Goal: Task Accomplishment & Management: Complete application form

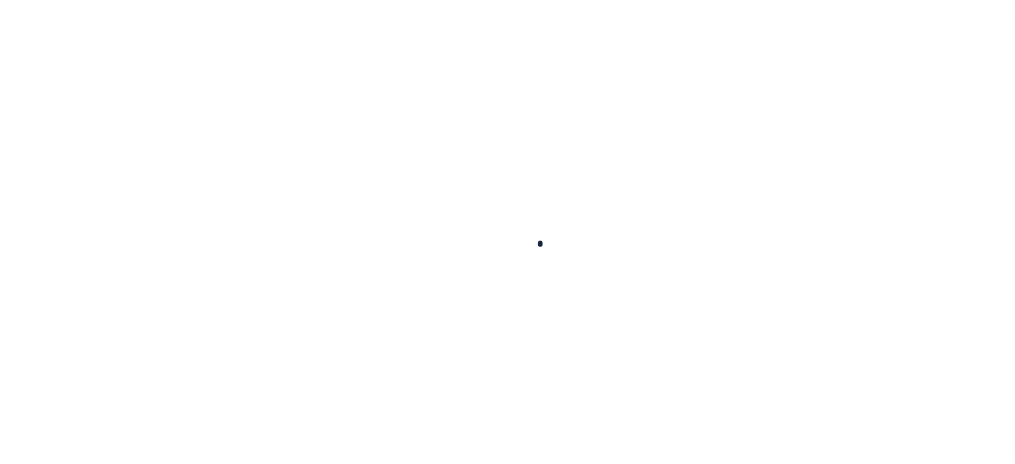
scroll to position [188, 0]
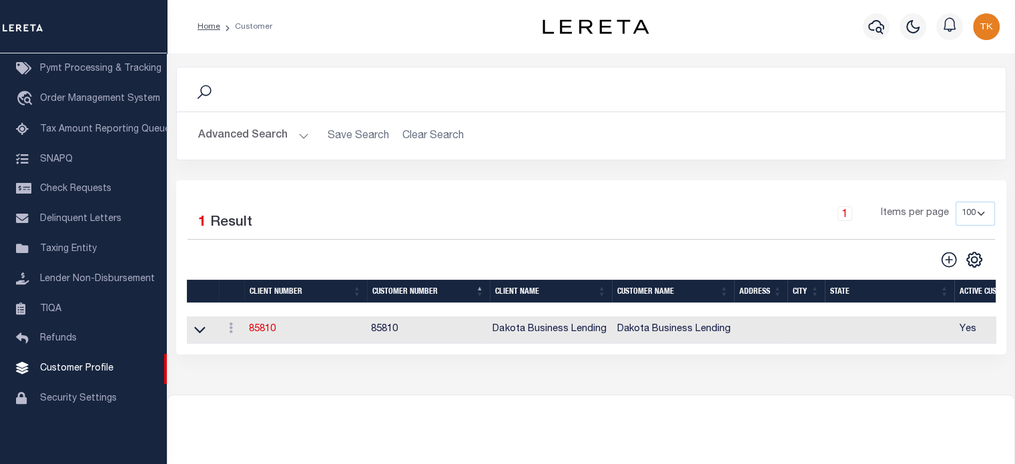
click at [273, 141] on button "Advanced Search" at bounding box center [253, 136] width 111 height 26
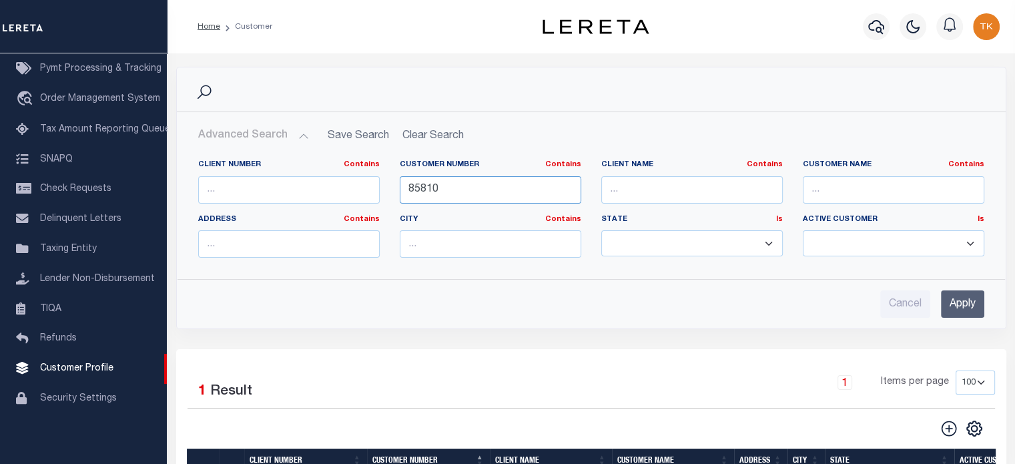
drag, startPoint x: 475, startPoint y: 185, endPoint x: 354, endPoint y: 185, distance: 121.4
click at [354, 185] on div "Client Number Contains Contains Is Customer Number Contains Contains Is 85810 Is" at bounding box center [591, 213] width 806 height 109
click at [638, 183] on input "text" at bounding box center [691, 189] width 181 height 27
type input "verit"
click at [971, 307] on input "Apply" at bounding box center [962, 303] width 43 height 27
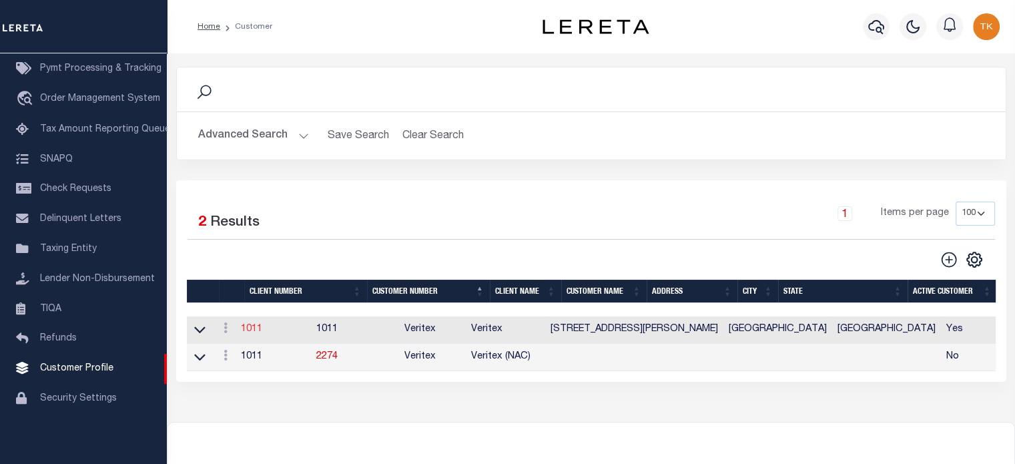
click at [257, 332] on link "1011" at bounding box center [251, 328] width 21 height 9
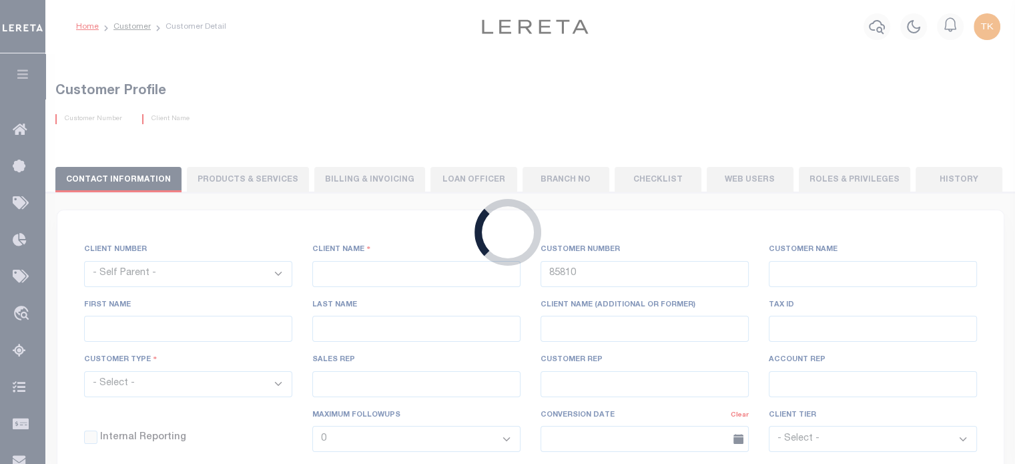
select select
type input "Veritex"
type input "1011"
type input "Veritex"
type input "Guy"
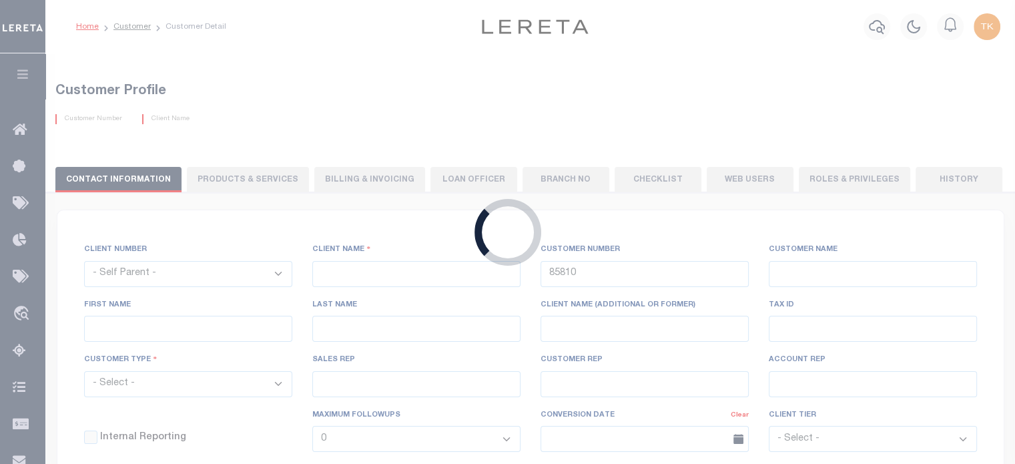
type input "Madison"
select select "Mixed Portfolio"
type input "Paula Kitchens"
type input "Beth Wiebe"
type input "11/17/2022"
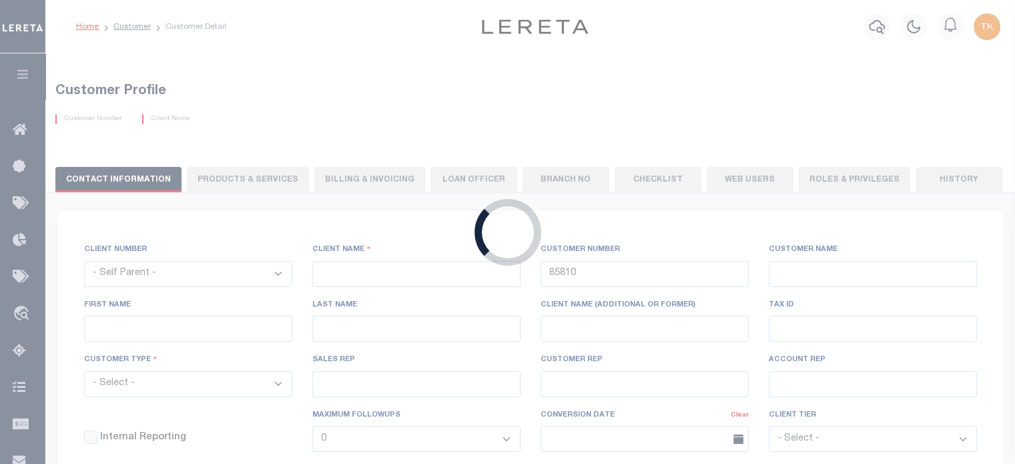
select select "Tier 3"
checkbox input "true"
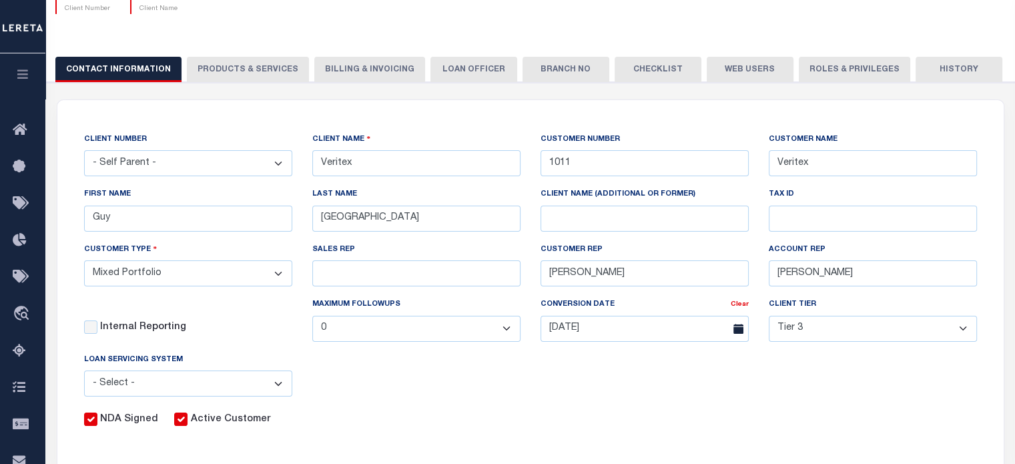
scroll to position [133, 0]
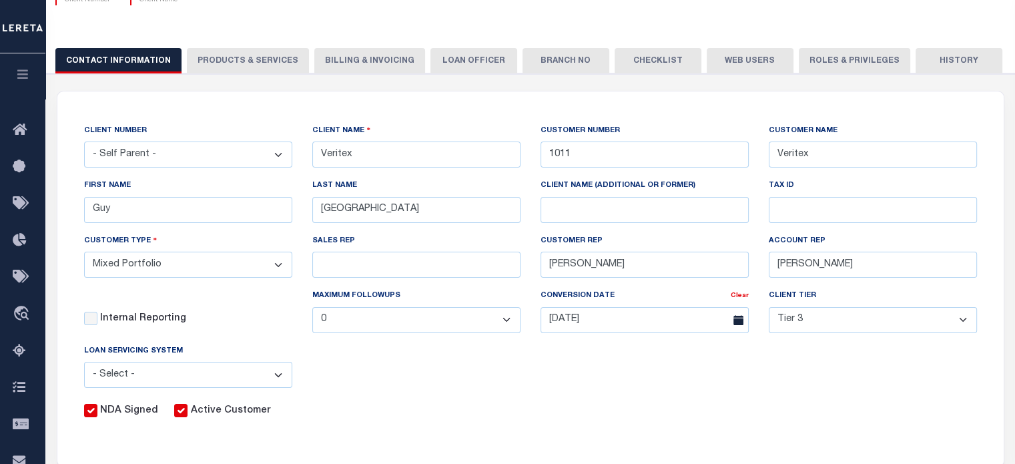
click at [245, 50] on button "PRODUCTS & SERVICES" at bounding box center [248, 60] width 122 height 25
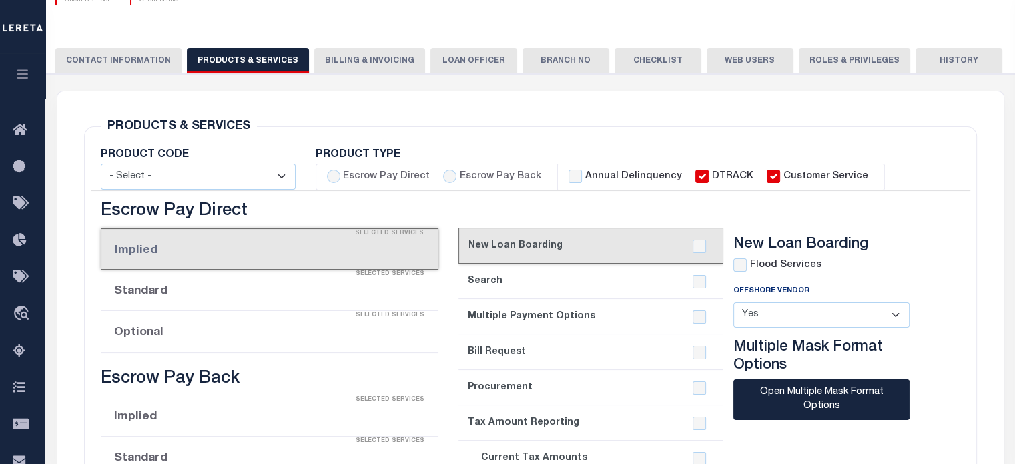
select select "STX"
radio input "true"
checkbox input "true"
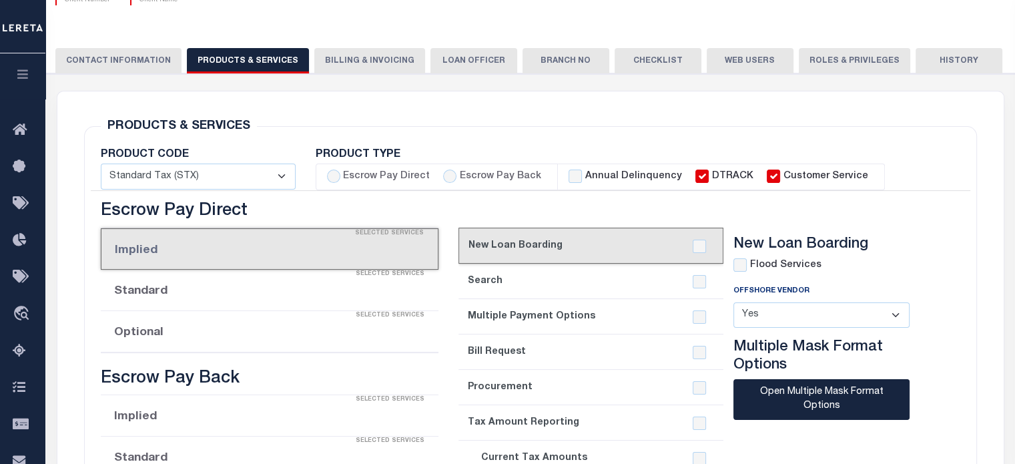
checkbox input "true"
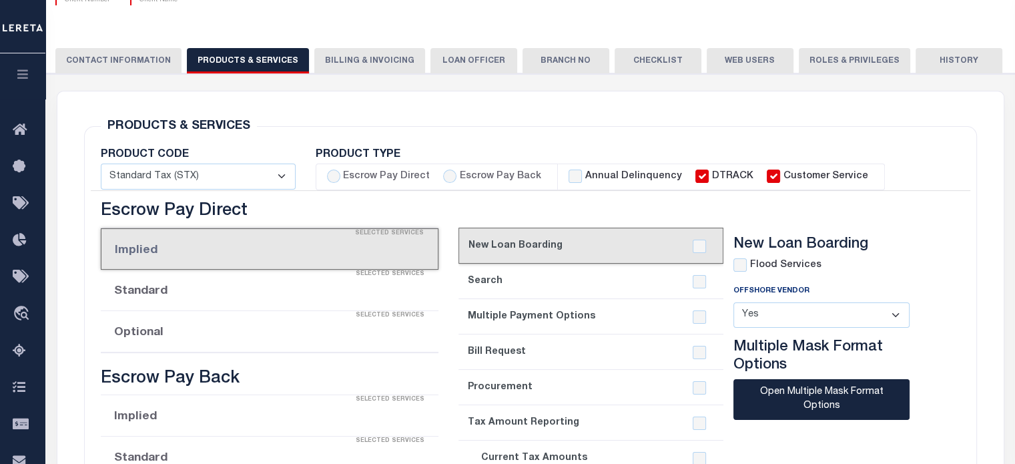
checkbox input "true"
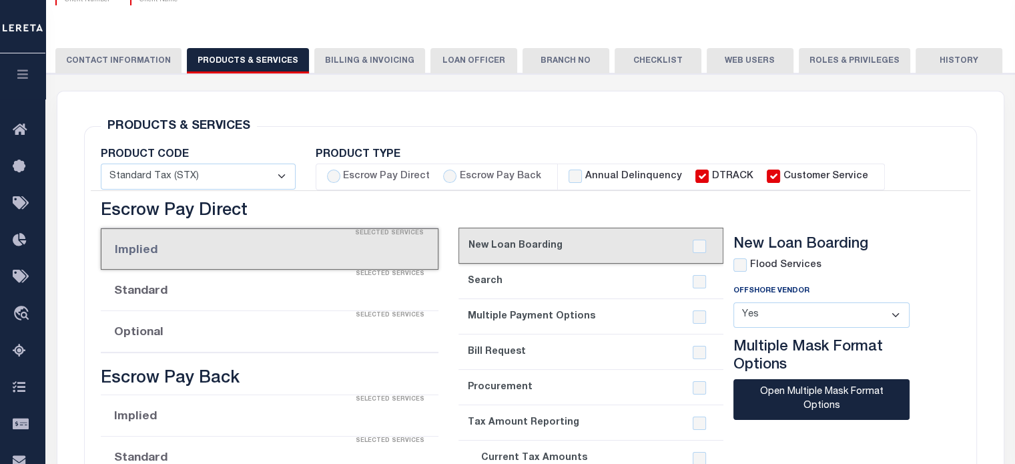
checkbox input "true"
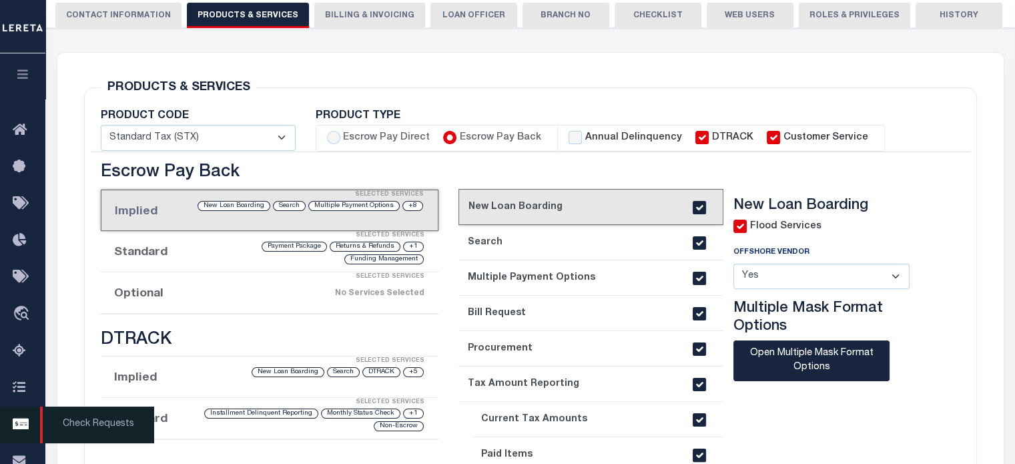
scroll to position [334, 0]
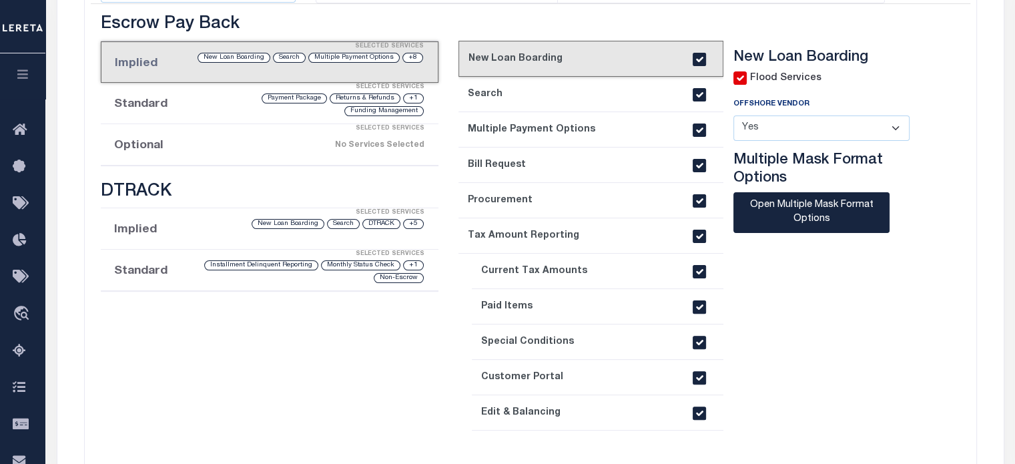
click at [29, 70] on icon "button" at bounding box center [22, 74] width 15 height 12
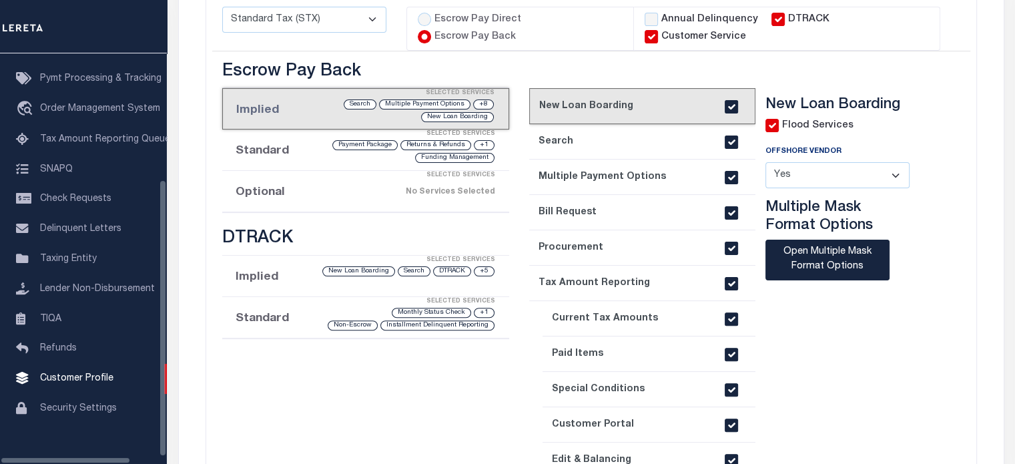
scroll to position [178, 0]
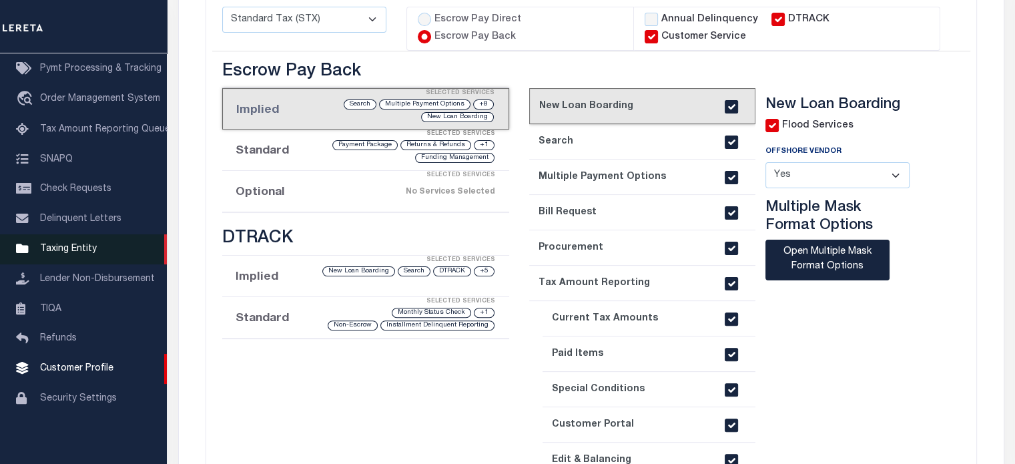
click at [75, 253] on span "Taxing Entity" at bounding box center [68, 248] width 57 height 9
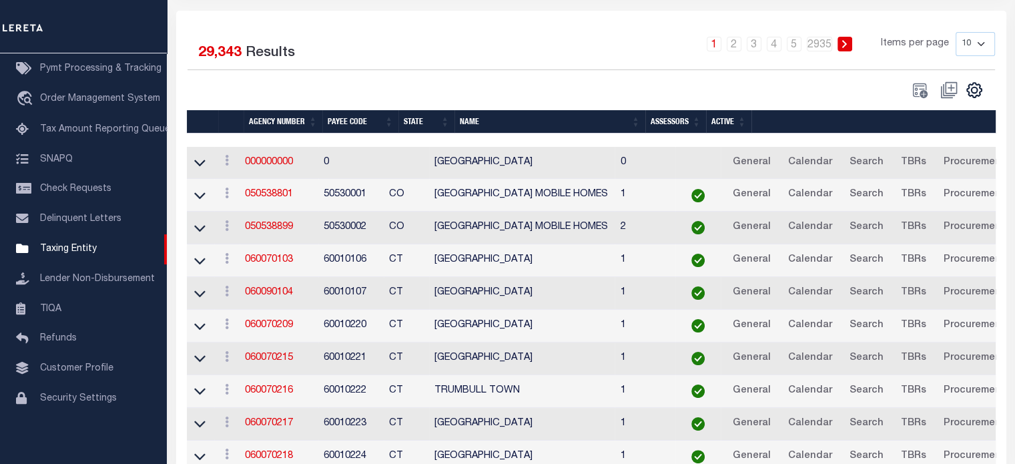
scroll to position [265, 0]
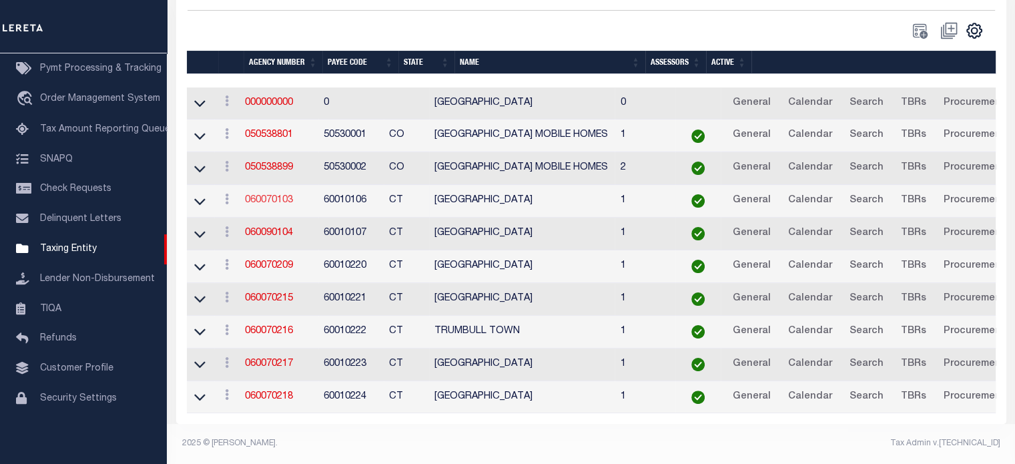
click at [262, 195] on link "060070103" at bounding box center [269, 199] width 48 height 9
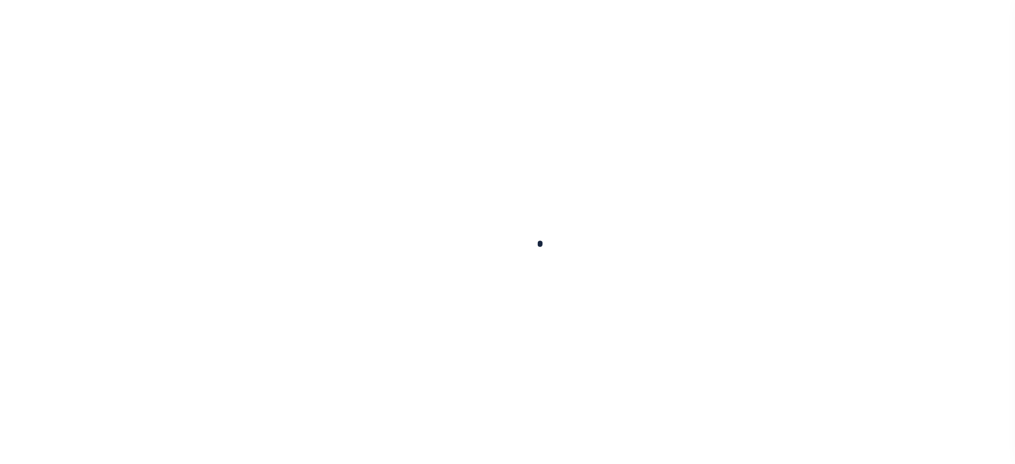
select select
checkbox input "false"
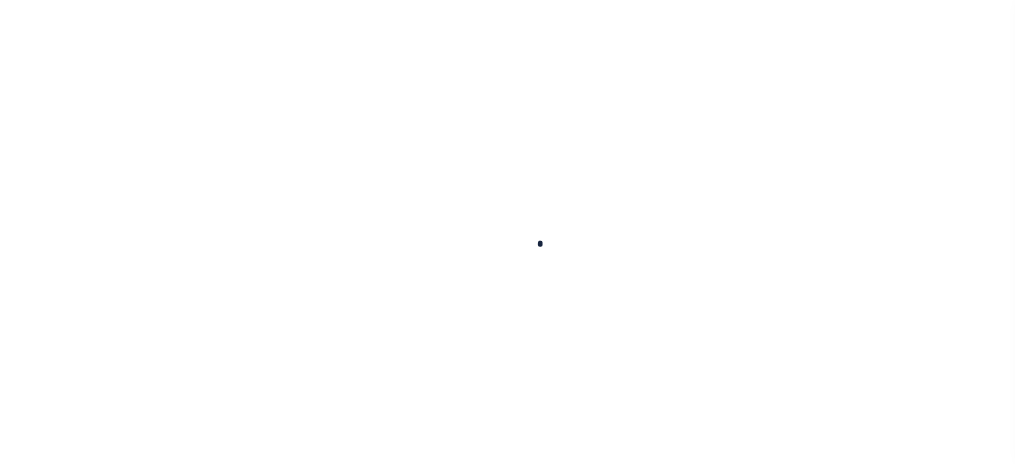
checkbox input "false"
type input "900104002"
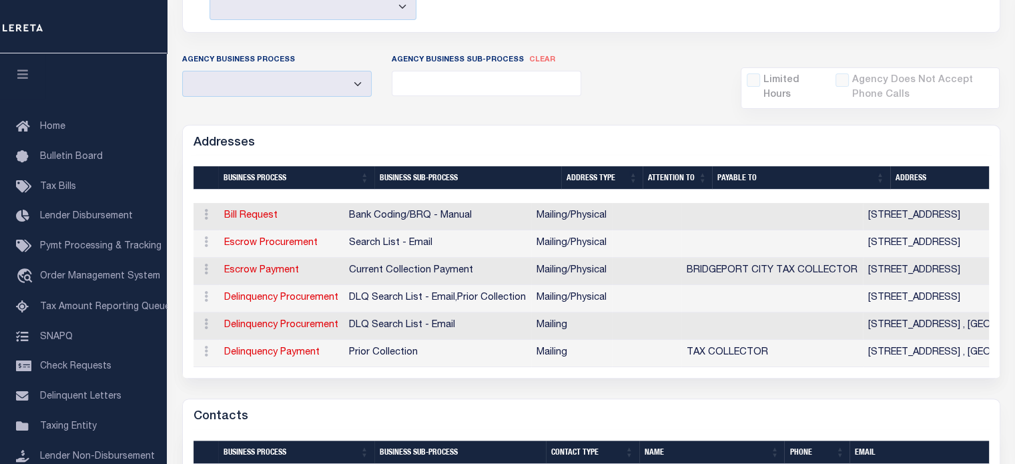
scroll to position [67, 0]
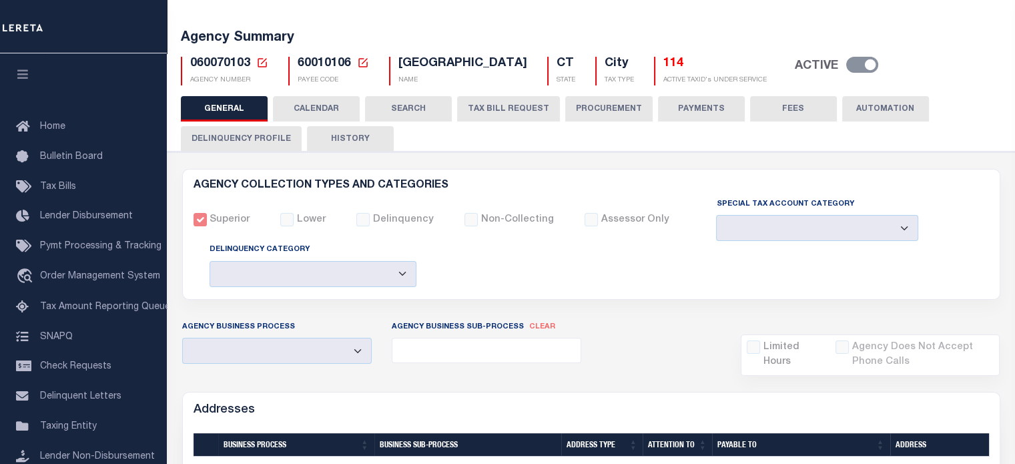
click at [311, 109] on button "CALENDAR" at bounding box center [316, 108] width 87 height 25
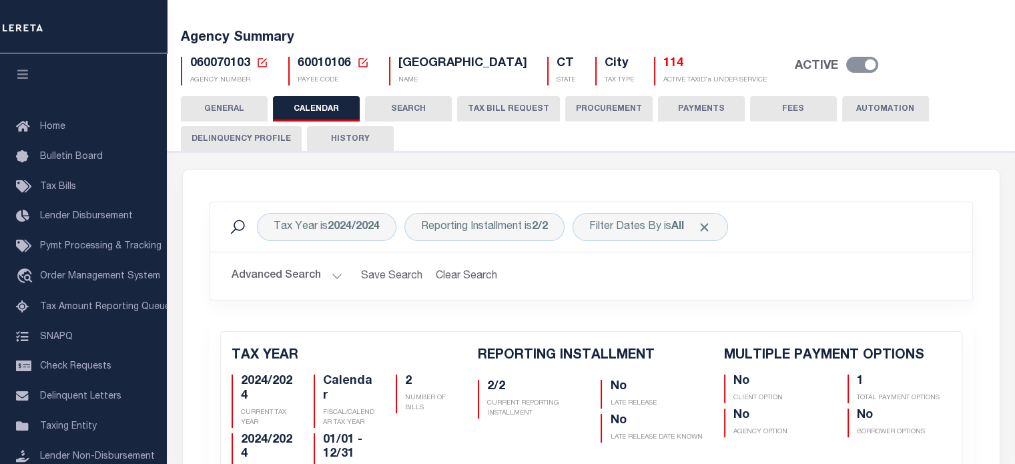
checkbox input "false"
type input "1"
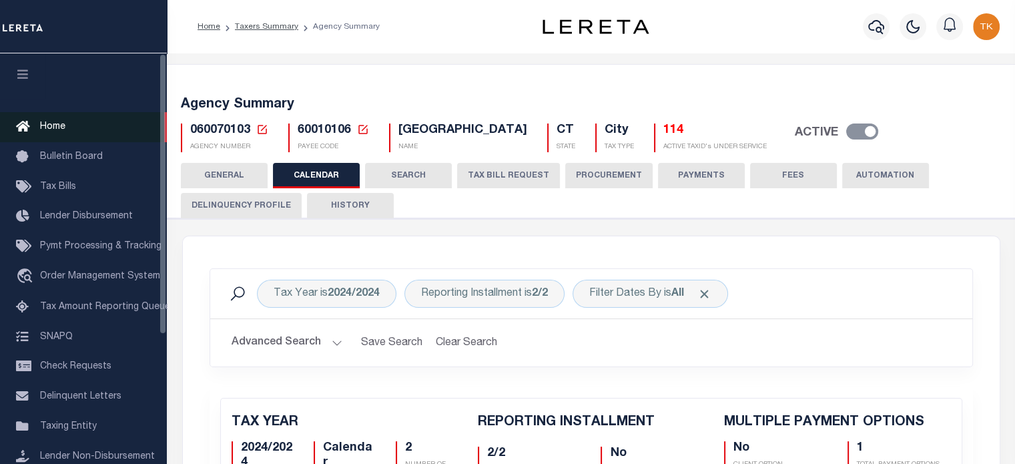
click at [51, 126] on span "Home" at bounding box center [52, 126] width 25 height 9
